Goal: Task Accomplishment & Management: Manage account settings

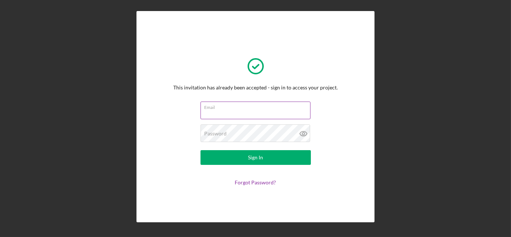
click at [229, 116] on input "Email" at bounding box center [256, 111] width 110 height 18
type input "[EMAIL_ADDRESS][DOMAIN_NAME]"
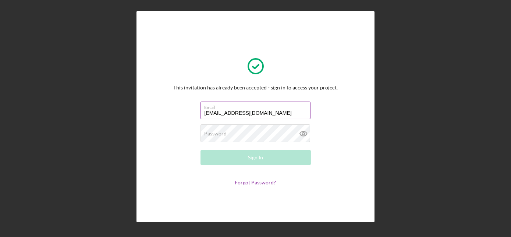
click at [226, 135] on label "Password" at bounding box center [216, 134] width 22 height 6
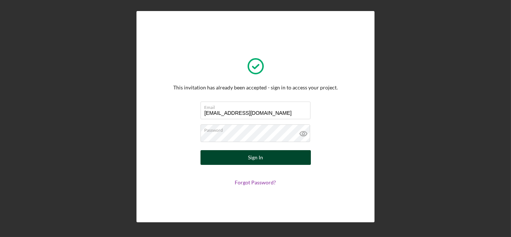
click at [225, 154] on button "Sign In" at bounding box center [256, 157] width 110 height 15
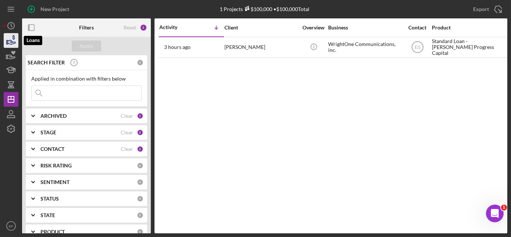
click at [9, 40] on icon "button" at bounding box center [12, 42] width 8 height 4
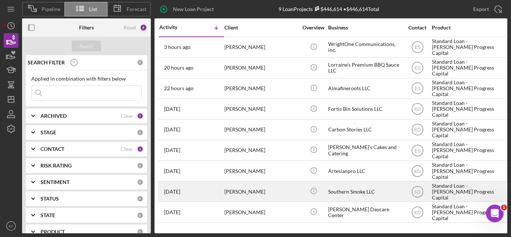
click at [180, 190] on time "[DATE]" at bounding box center [172, 192] width 16 height 6
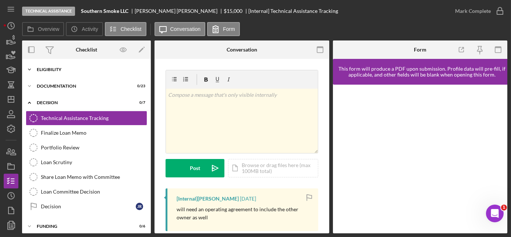
click at [58, 69] on div "Eligibility" at bounding box center [89, 69] width 105 height 4
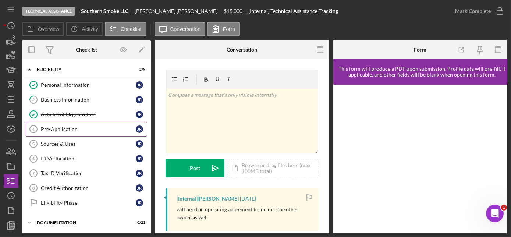
click at [64, 130] on div "Pre-Application" at bounding box center [88, 129] width 95 height 6
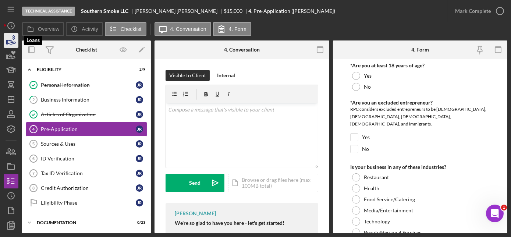
click at [15, 42] on icon "button" at bounding box center [12, 42] width 8 height 4
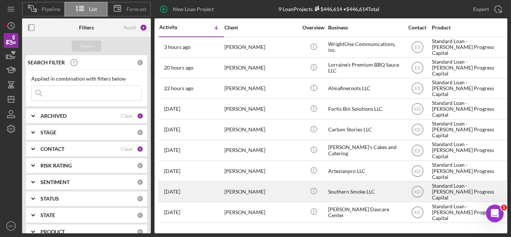
click at [180, 190] on time "[DATE]" at bounding box center [172, 192] width 16 height 6
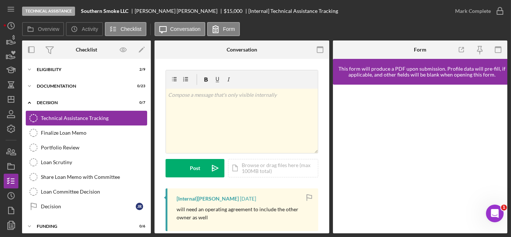
click at [60, 119] on div "Technical Assistance Tracking" at bounding box center [94, 118] width 106 height 6
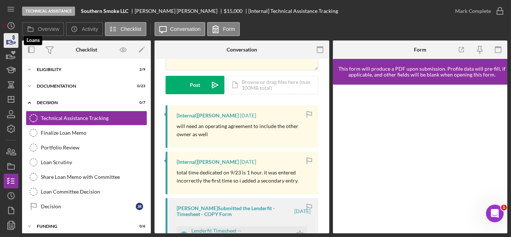
click at [8, 38] on icon "button" at bounding box center [11, 40] width 18 height 18
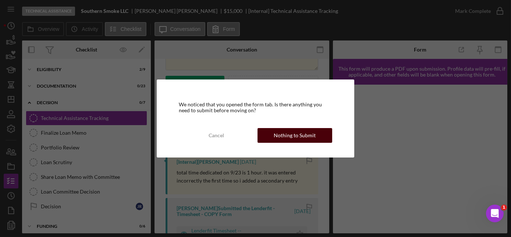
click at [273, 130] on button "Nothing to Submit" at bounding box center [295, 135] width 75 height 15
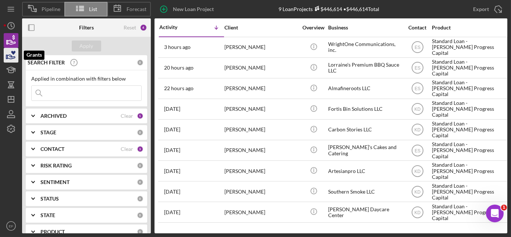
click at [13, 56] on icon "button" at bounding box center [11, 55] width 18 height 18
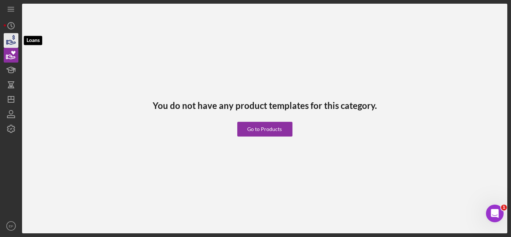
click at [15, 37] on icon "button" at bounding box center [11, 40] width 18 height 18
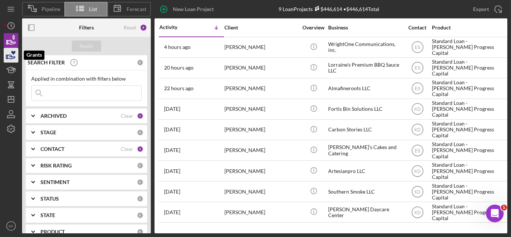
click at [13, 55] on icon "button" at bounding box center [11, 55] width 18 height 18
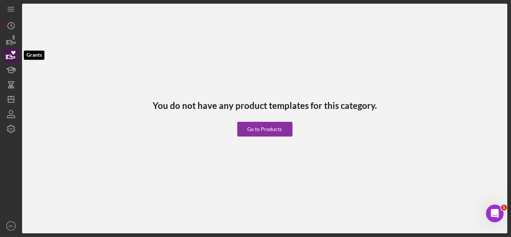
click at [9, 54] on icon "button" at bounding box center [11, 55] width 18 height 18
click at [11, 39] on icon "button" at bounding box center [11, 40] width 18 height 18
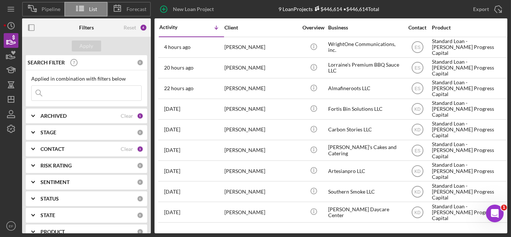
click at [4, 33] on button "Loans" at bounding box center [11, 40] width 15 height 15
